Goal: Information Seeking & Learning: Find specific fact

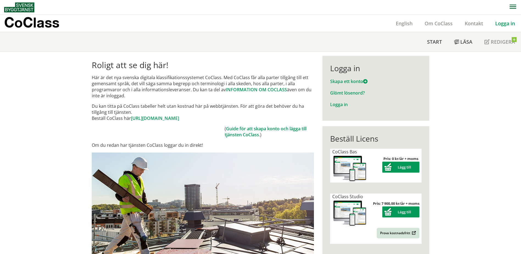
click at [504, 21] on link "Logga in" at bounding box center [505, 23] width 32 height 7
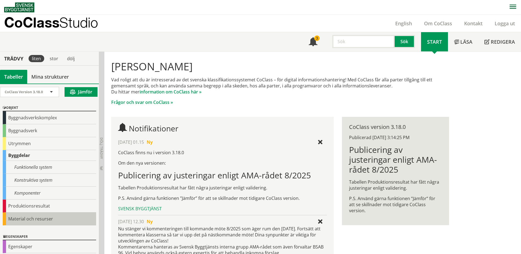
scroll to position [31, 0]
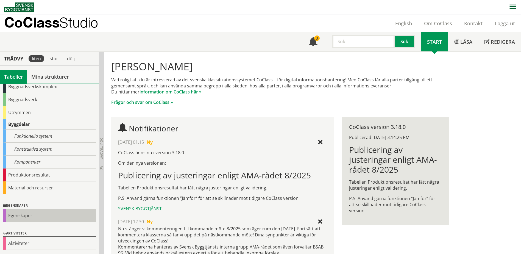
click at [26, 217] on div "Egenskaper" at bounding box center [49, 215] width 93 height 13
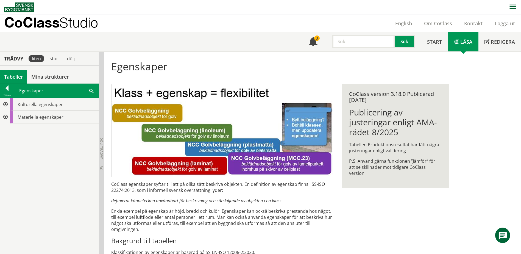
click at [92, 91] on span at bounding box center [91, 91] width 4 height 6
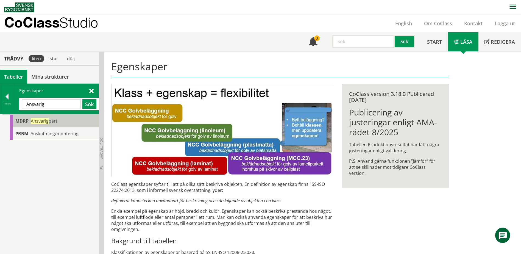
click at [37, 120] on span "Ansvarig" at bounding box center [40, 121] width 18 height 6
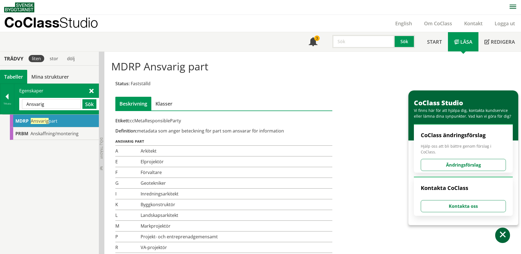
click at [141, 133] on div "Definition: metadata som anger beteckning för part som ansvarar för information" at bounding box center [223, 131] width 217 height 6
drag, startPoint x: 140, startPoint y: 132, endPoint x: 218, endPoint y: 131, distance: 78.0
click at [212, 131] on div "Definition: metadata som anger beteckning för part som ansvarar för information" at bounding box center [223, 131] width 217 height 6
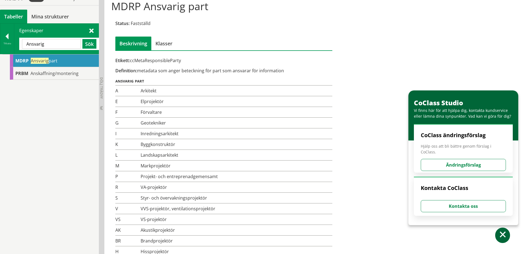
scroll to position [33, 0]
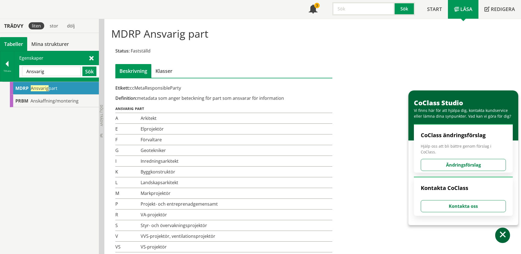
click at [50, 71] on input "Ansvarig" at bounding box center [51, 71] width 59 height 10
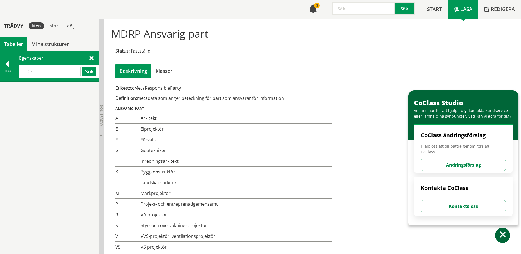
type input "D"
